Goal: Task Accomplishment & Management: Complete application form

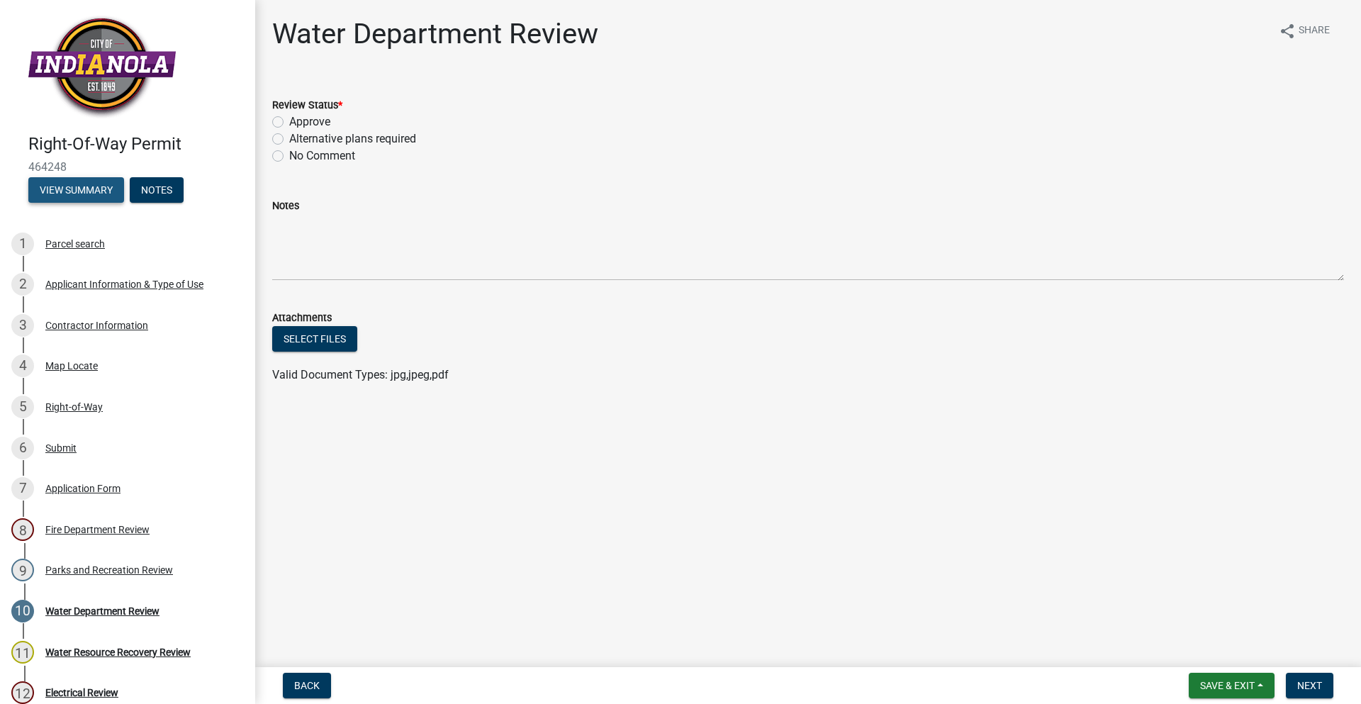
click at [121, 189] on button "View Summary" at bounding box center [76, 190] width 96 height 26
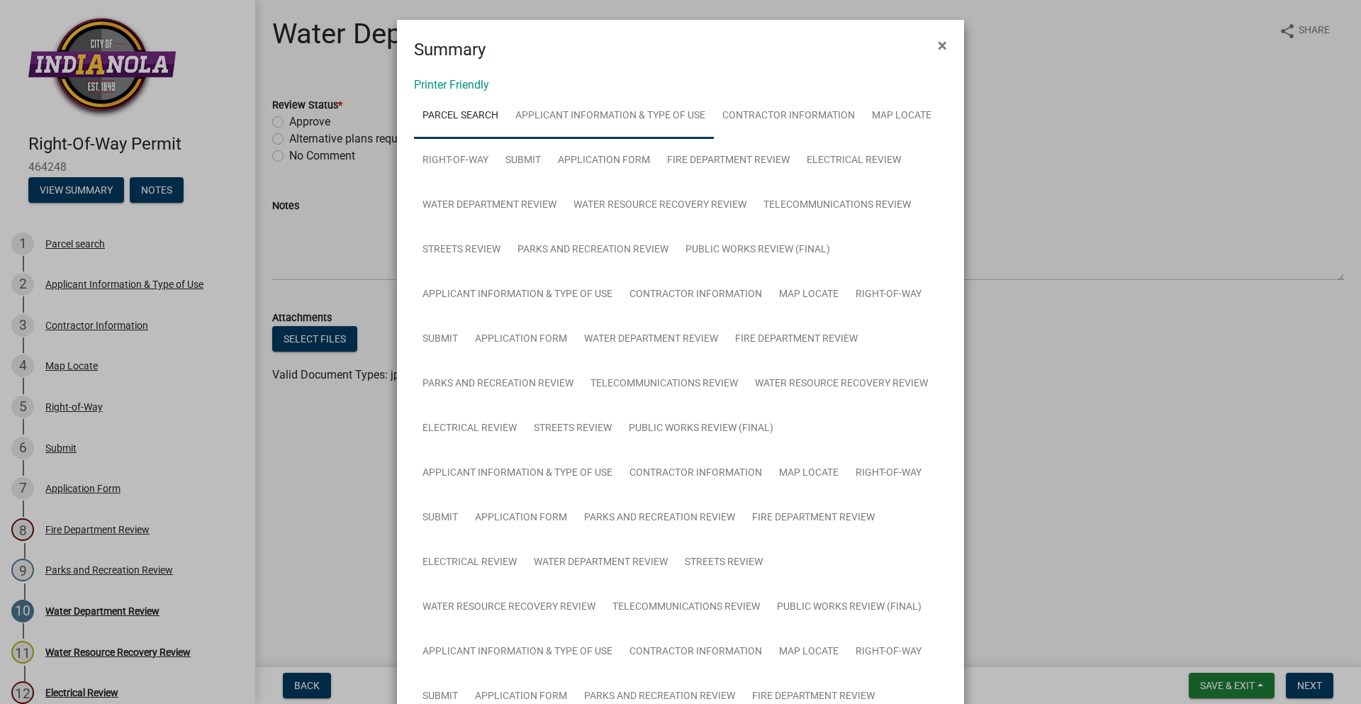
click at [683, 118] on link "Applicant Information & Type of Use" at bounding box center [610, 116] width 207 height 45
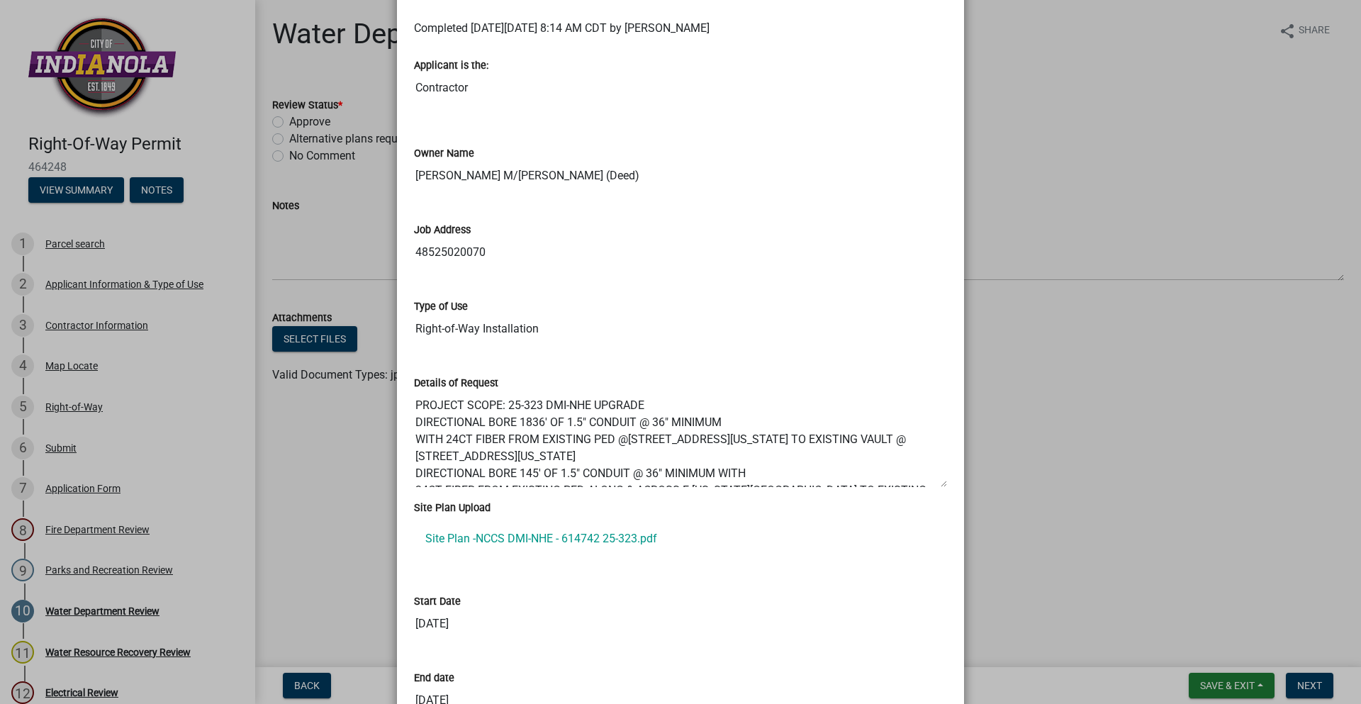
scroll to position [709, 0]
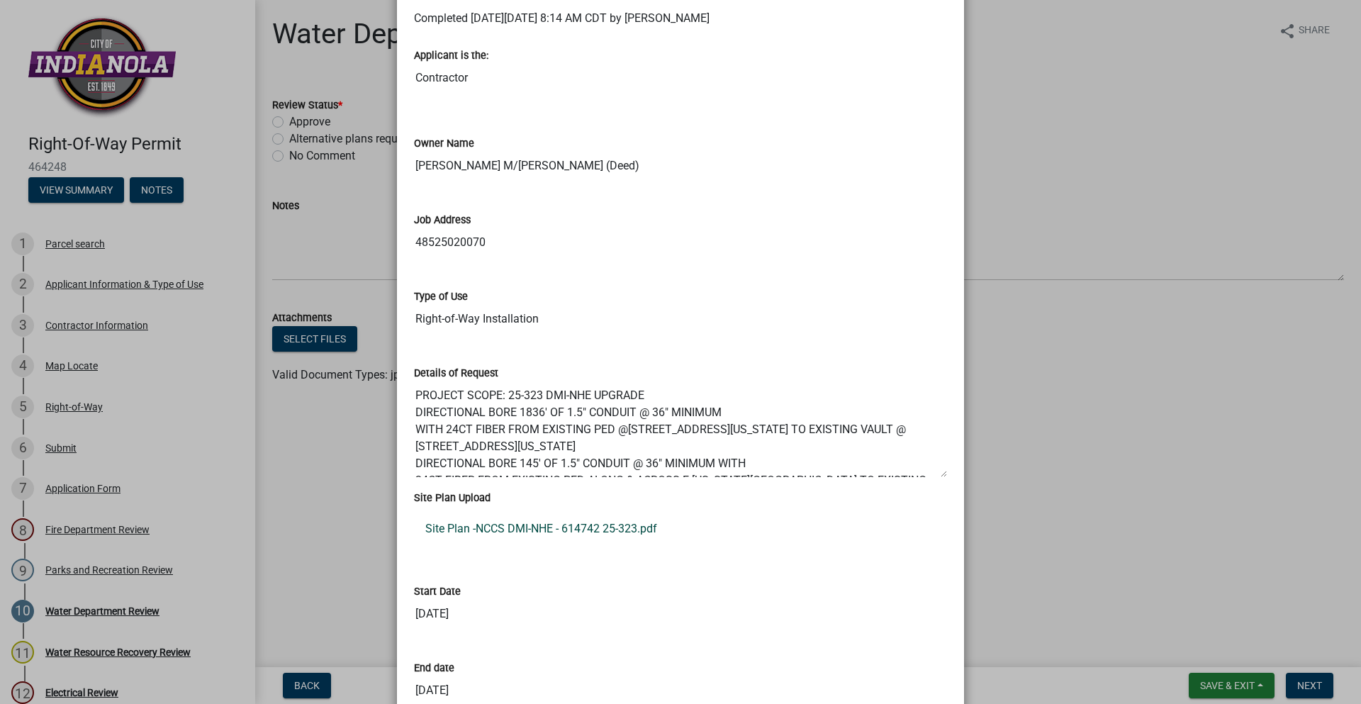
click at [608, 529] on link "Site Plan -NCCS DMI-NHE - 614742 25-323.pdf" at bounding box center [680, 529] width 533 height 34
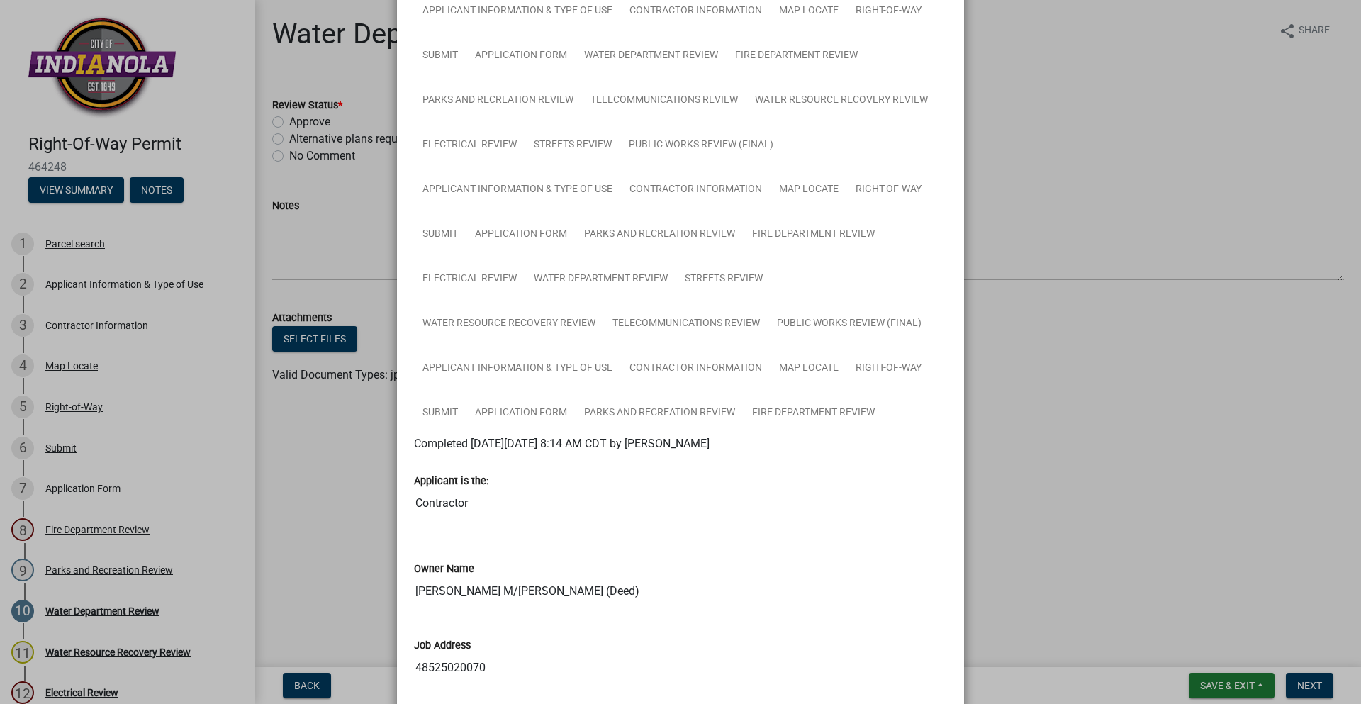
scroll to position [0, 0]
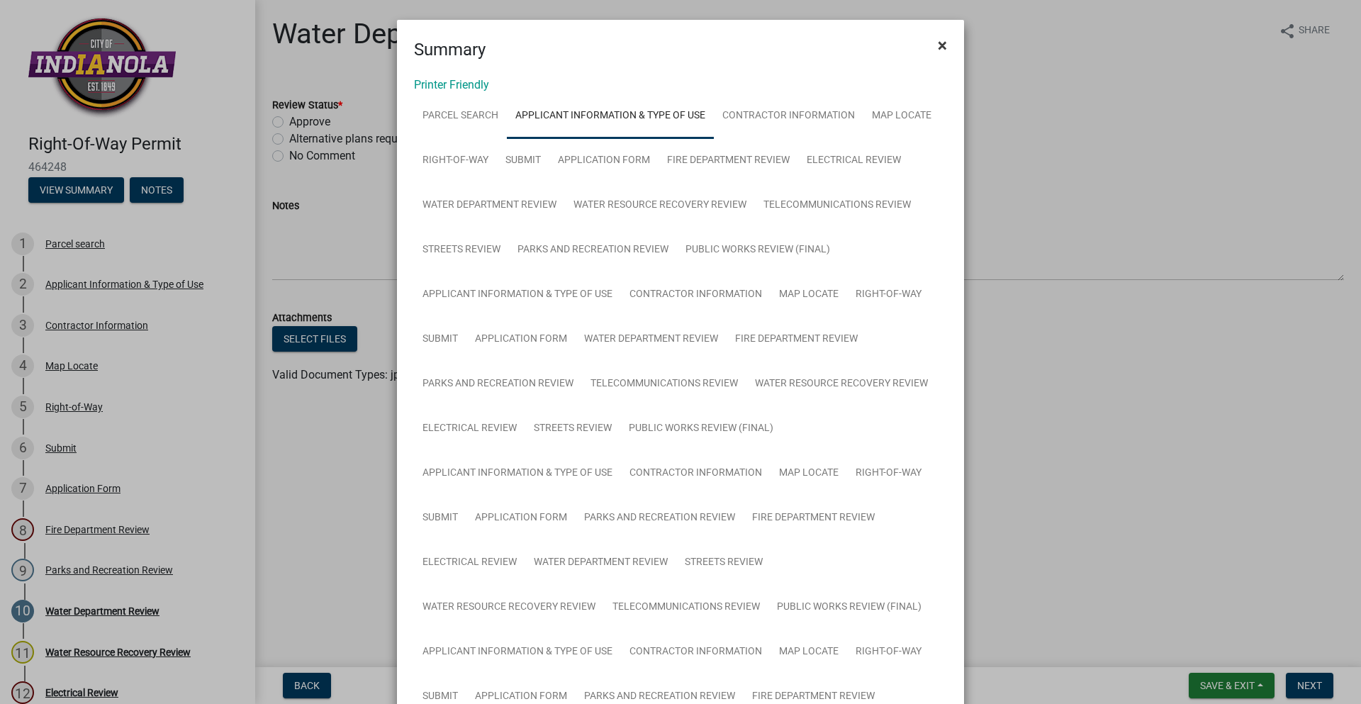
click at [944, 50] on button "×" at bounding box center [943, 46] width 32 height 40
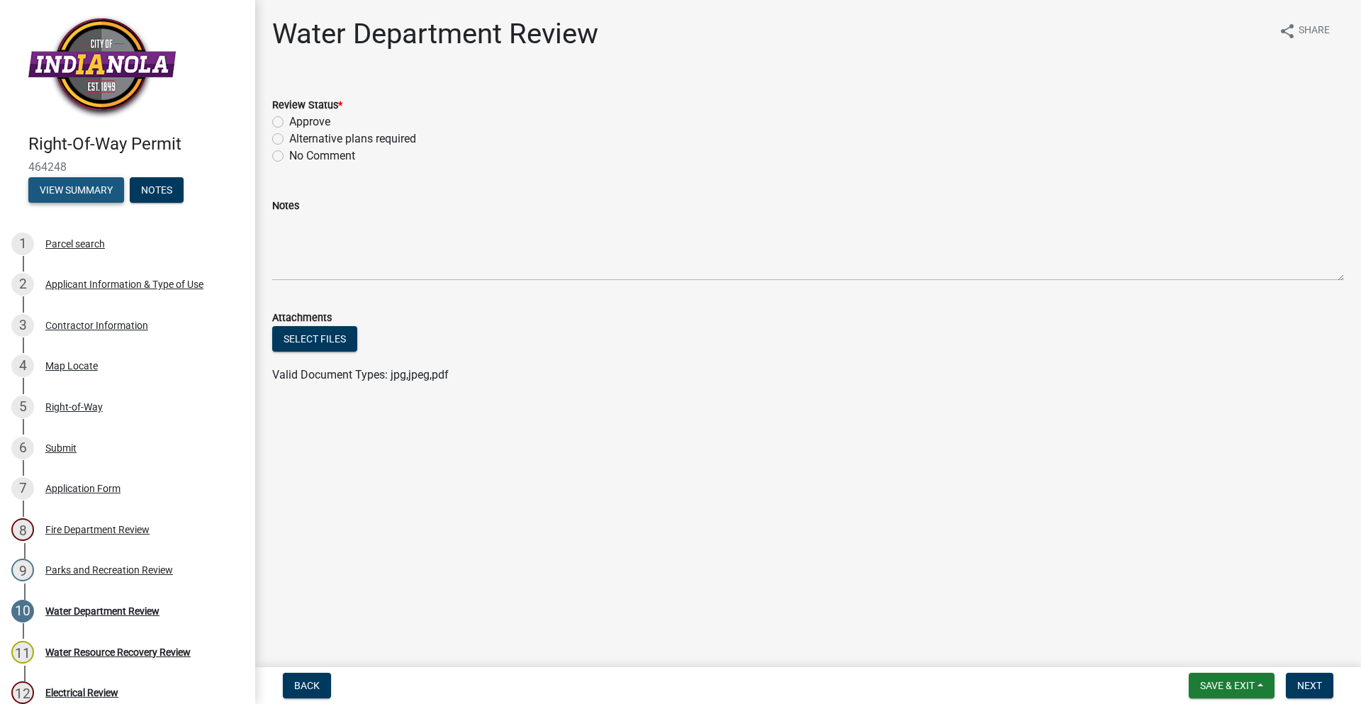
click at [106, 191] on button "View Summary" at bounding box center [76, 190] width 96 height 26
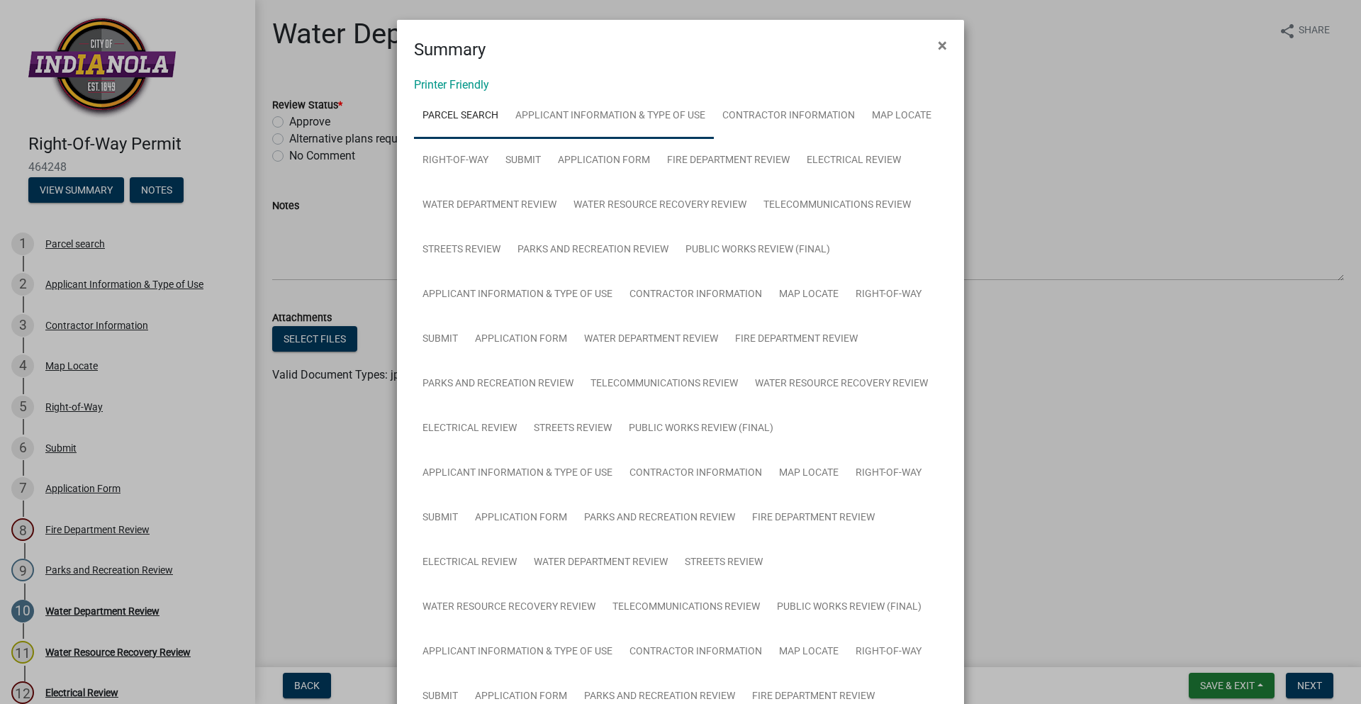
click at [619, 127] on link "Applicant Information & Type of Use" at bounding box center [610, 116] width 207 height 45
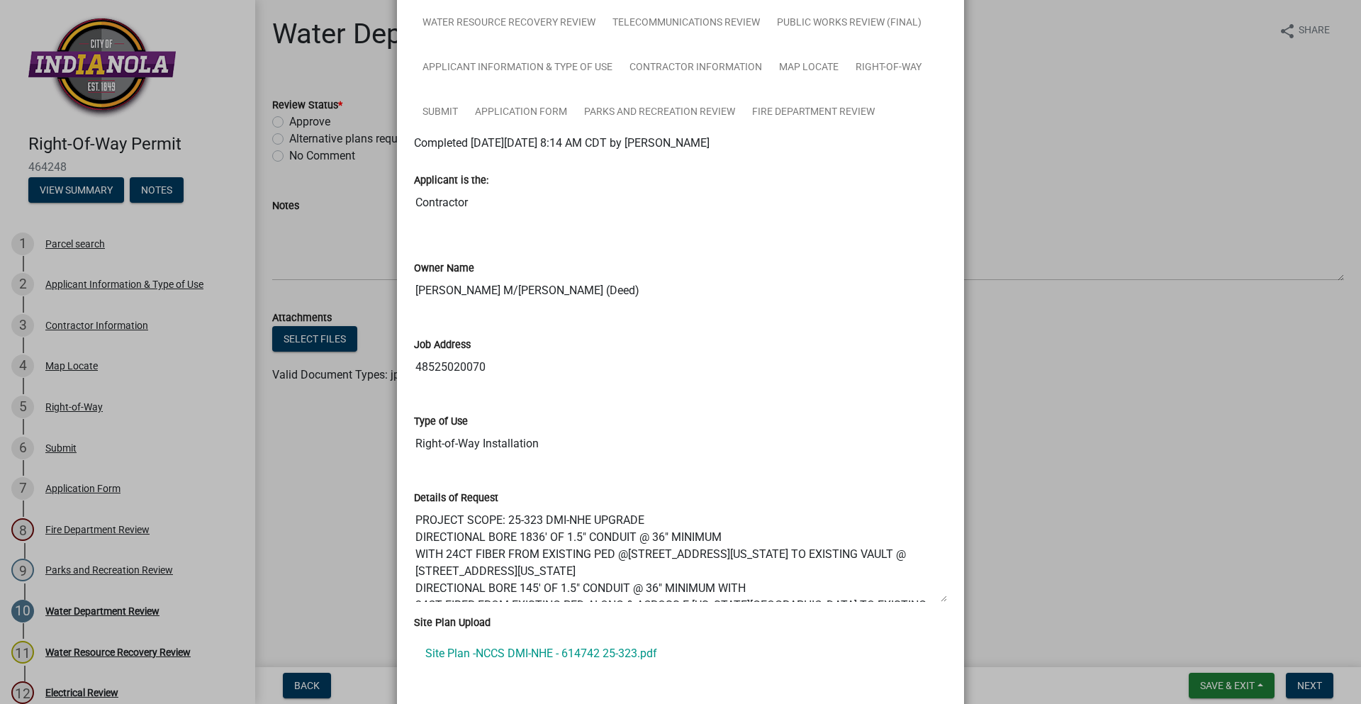
scroll to position [780, 0]
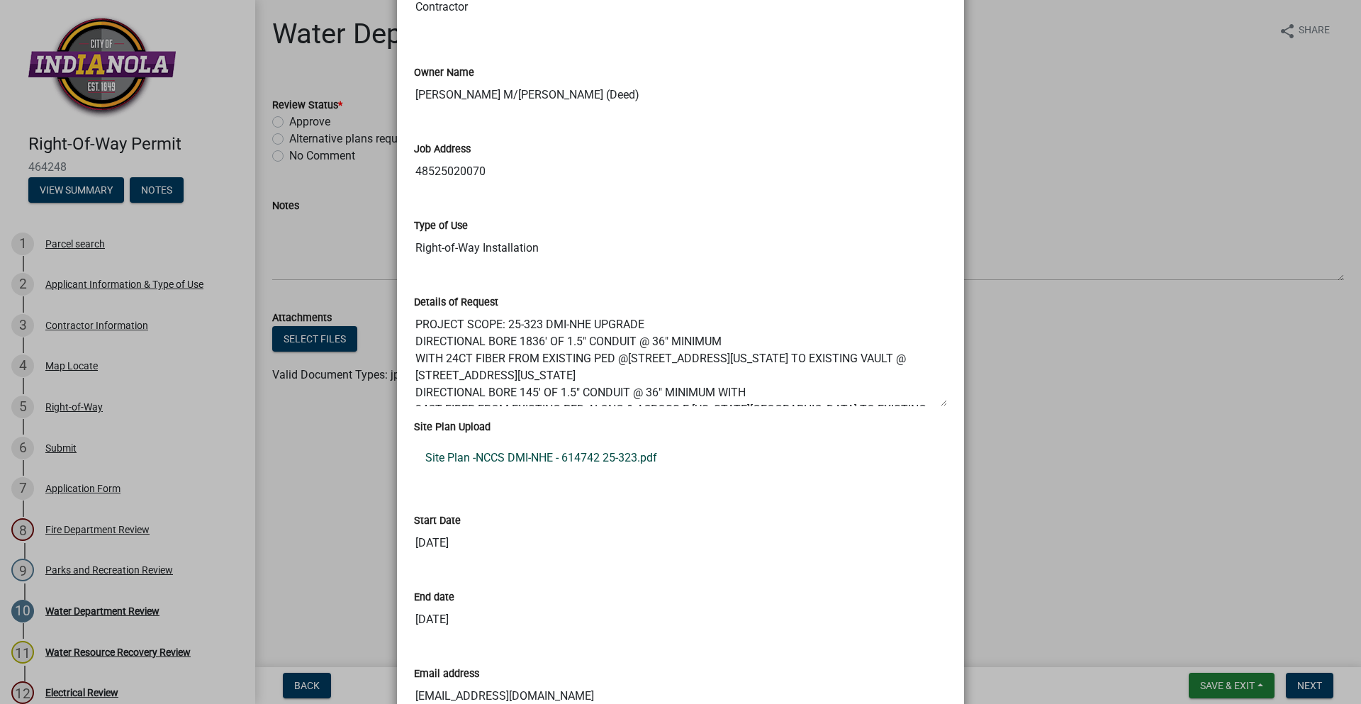
click at [538, 450] on link "Site Plan -NCCS DMI-NHE - 614742 25-323.pdf" at bounding box center [680, 458] width 533 height 34
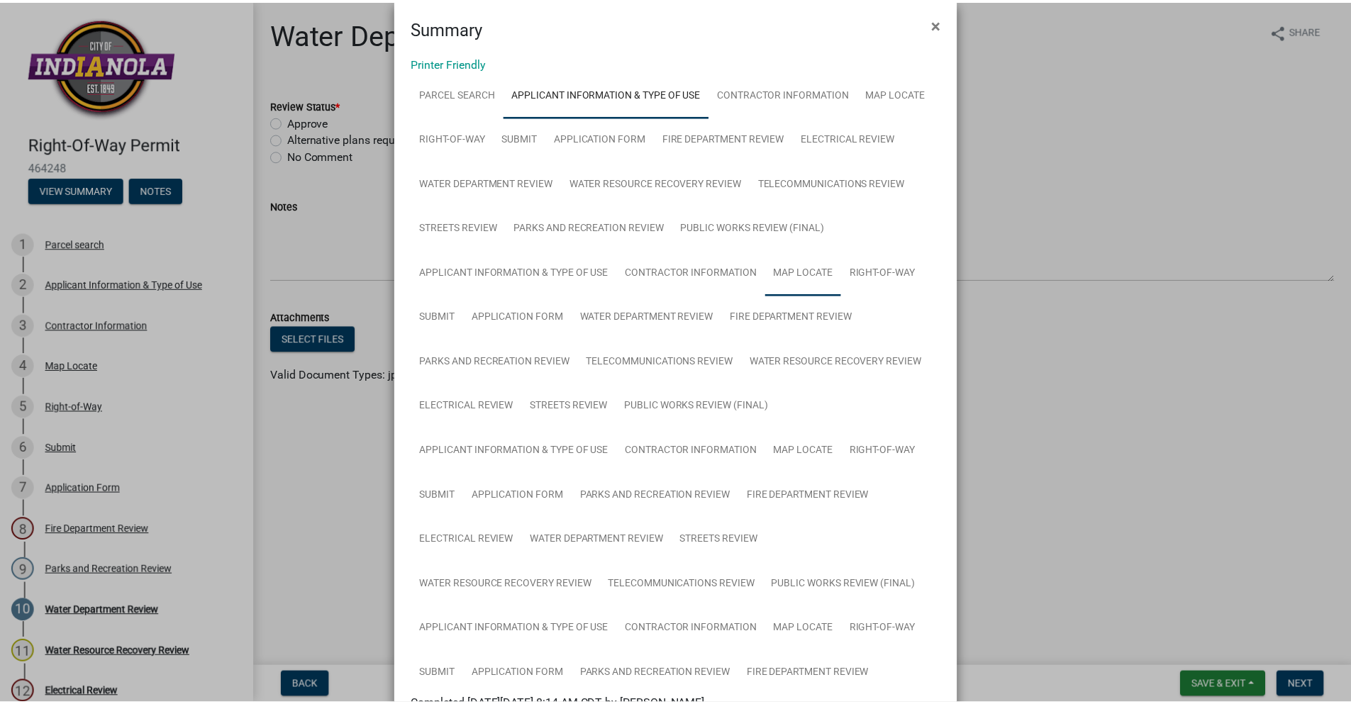
scroll to position [0, 0]
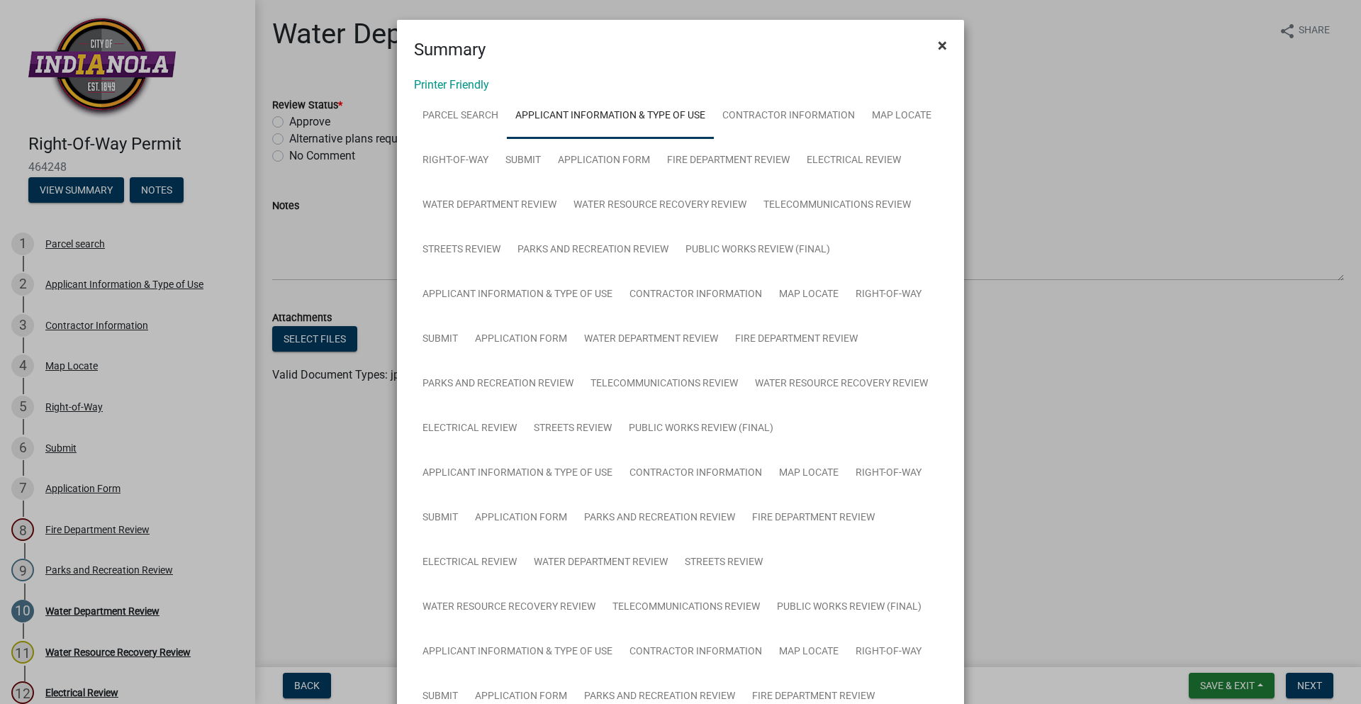
click at [938, 50] on span "×" at bounding box center [942, 45] width 9 height 20
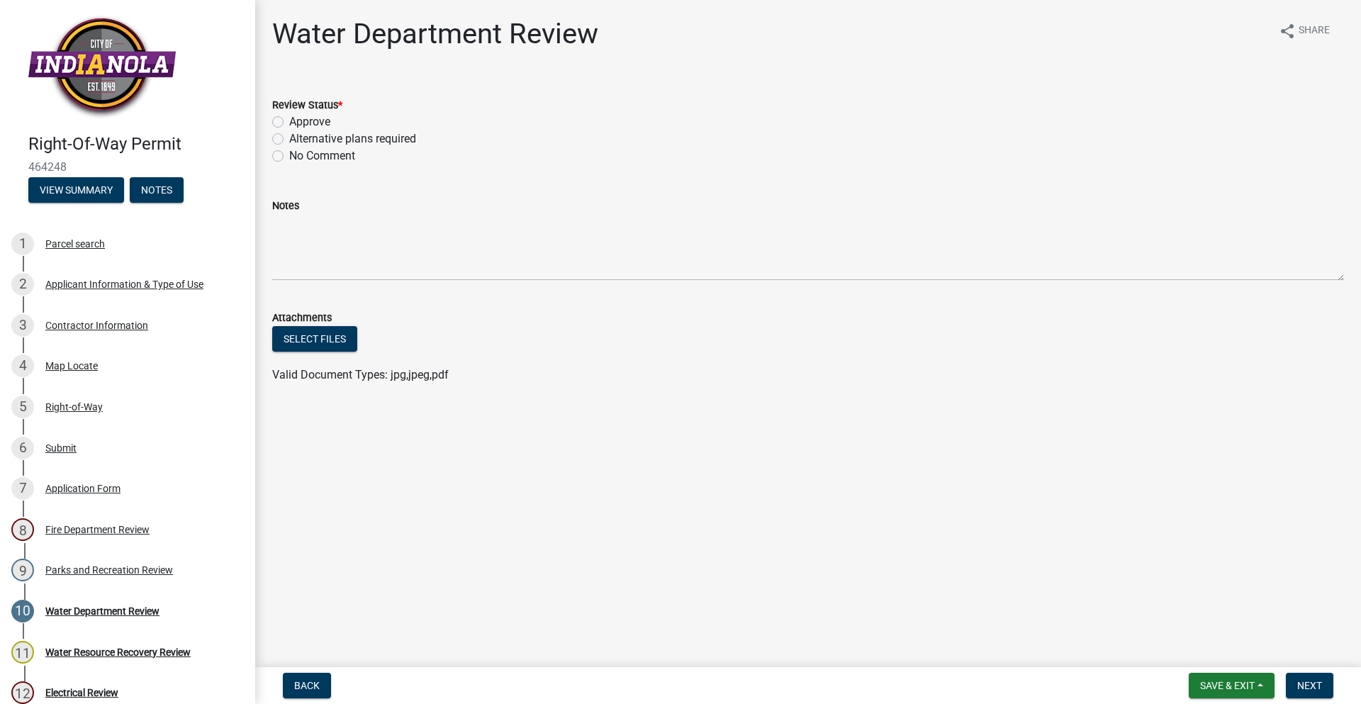
click at [289, 121] on label "Approve" at bounding box center [309, 121] width 41 height 17
click at [289, 121] on input "Approve" at bounding box center [293, 117] width 9 height 9
radio input "true"
click at [1291, 680] on button "Next" at bounding box center [1310, 686] width 48 height 26
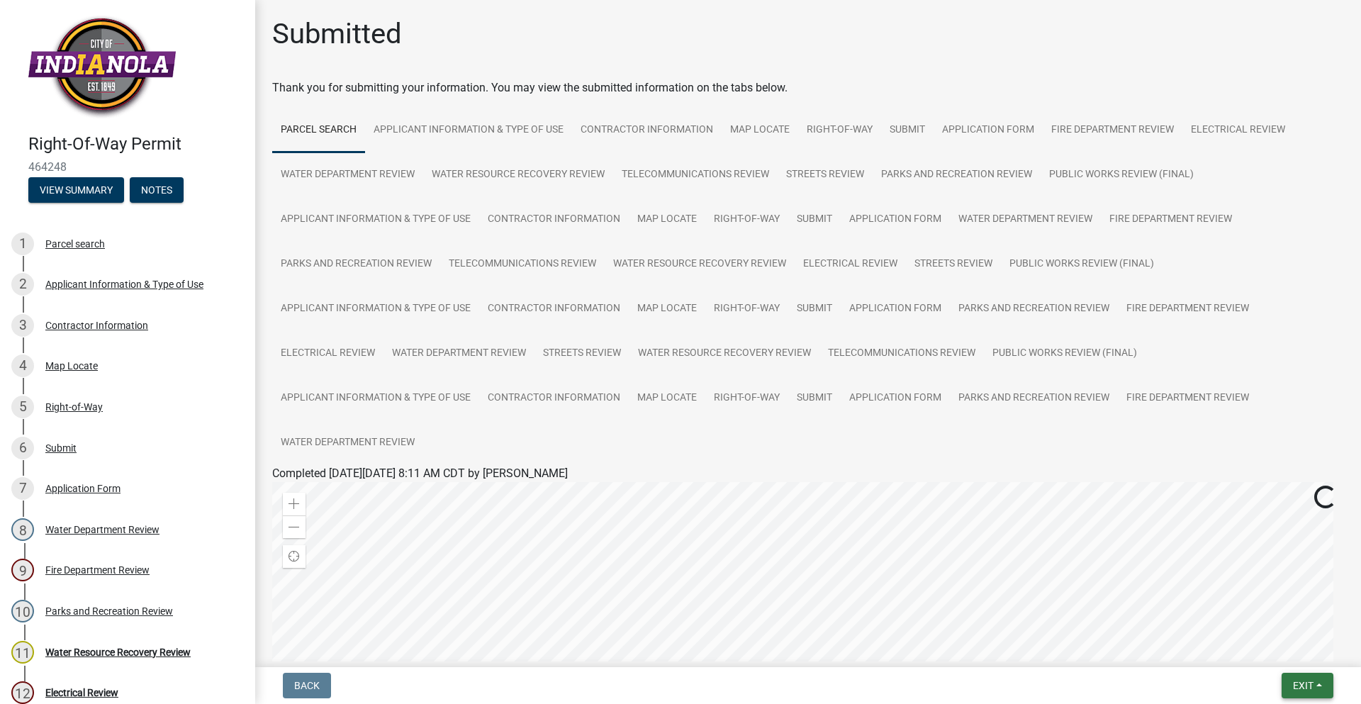
click at [1287, 681] on button "Exit" at bounding box center [1308, 686] width 52 height 26
click at [1283, 649] on button "Save & Exit" at bounding box center [1276, 649] width 113 height 34
